Goal: Transaction & Acquisition: Subscribe to service/newsletter

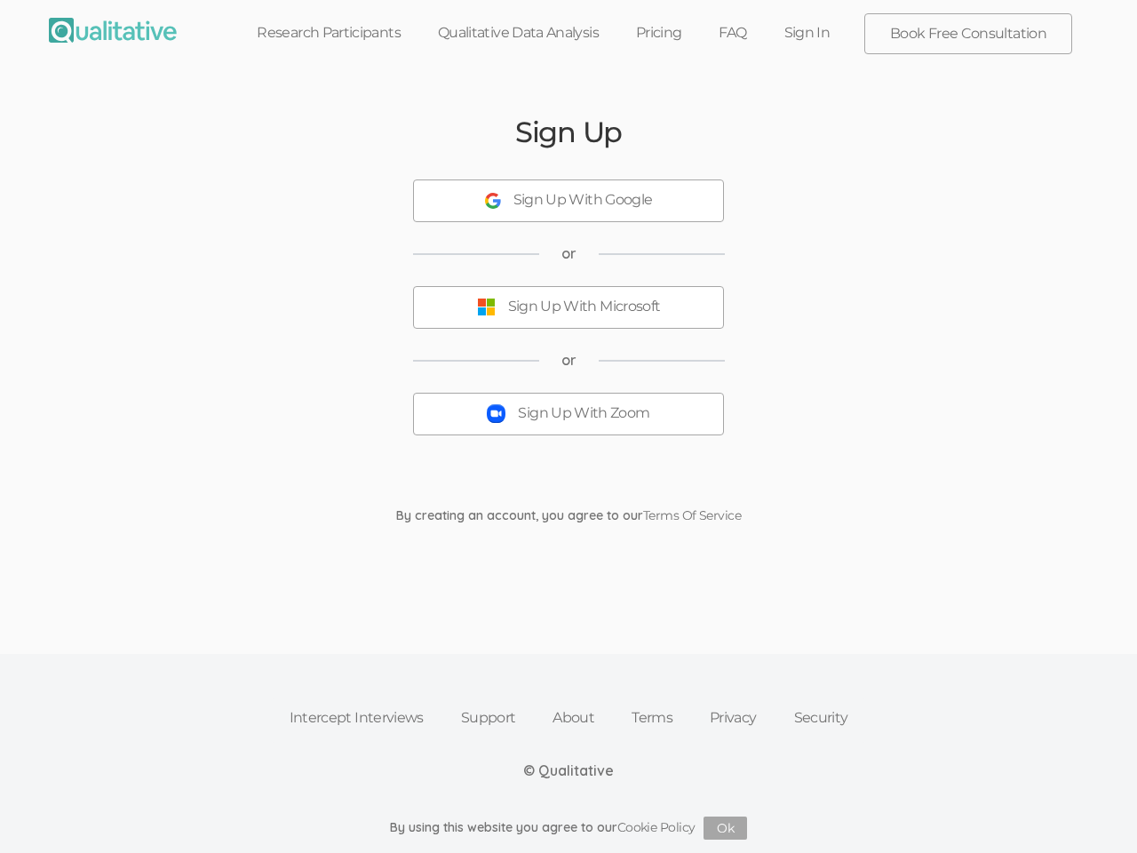
click at [568, 426] on button "Sign Up With Zoom" at bounding box center [568, 414] width 311 height 43
click at [568, 201] on div "Sign Up With Google" at bounding box center [582, 200] width 139 height 20
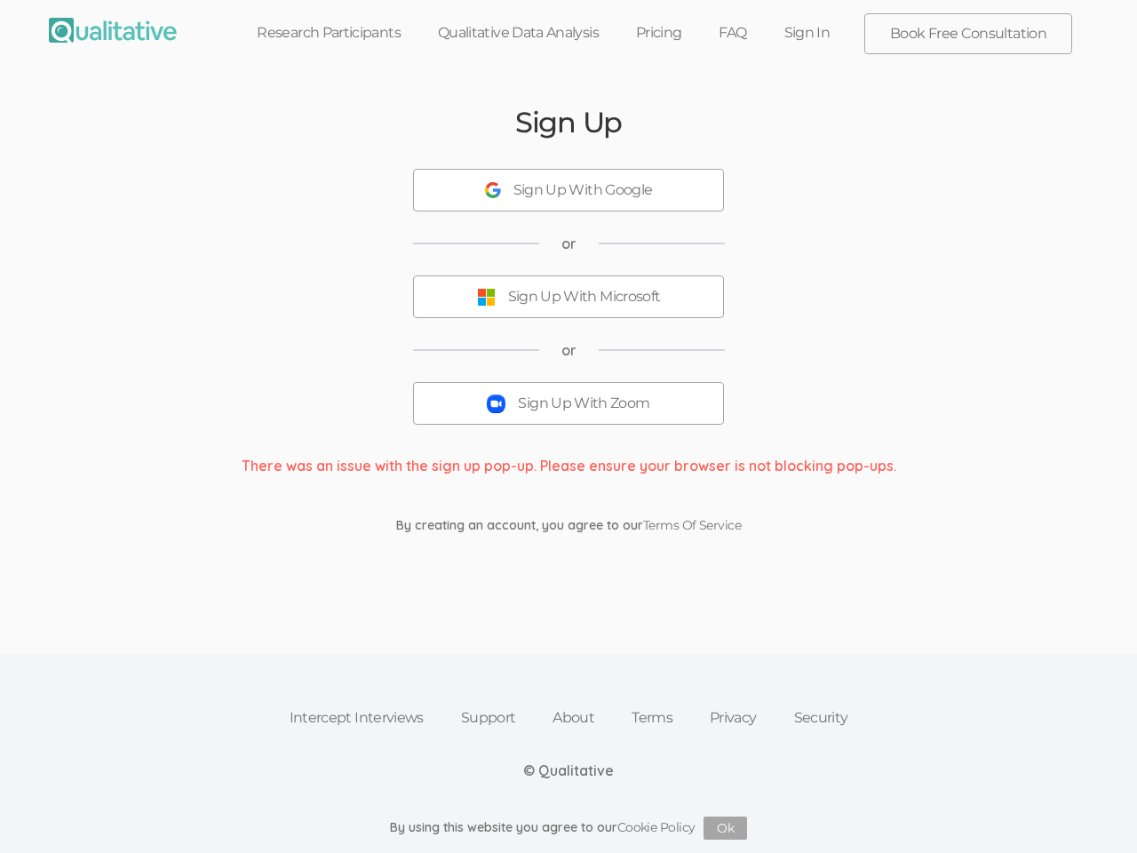
click at [568, 307] on button "Sign Up With Microsoft" at bounding box center [568, 296] width 311 height 43
click at [568, 414] on button "Sign Up With Zoom" at bounding box center [568, 403] width 311 height 43
click at [726, 828] on button "Ok" at bounding box center [725, 827] width 44 height 23
